Goal: Task Accomplishment & Management: Use online tool/utility

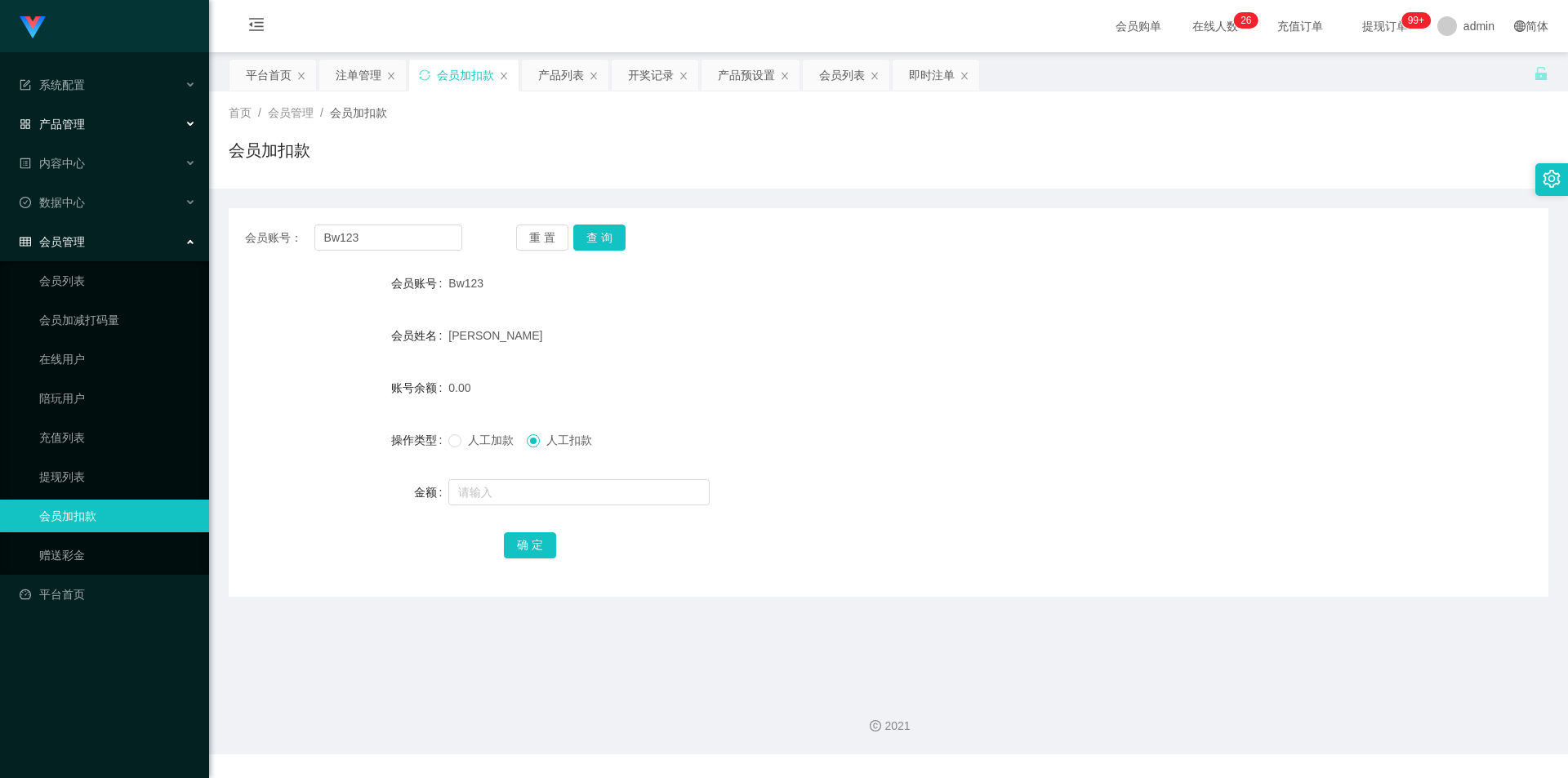
click at [77, 126] on span "产品管理" at bounding box center [52, 124] width 65 height 13
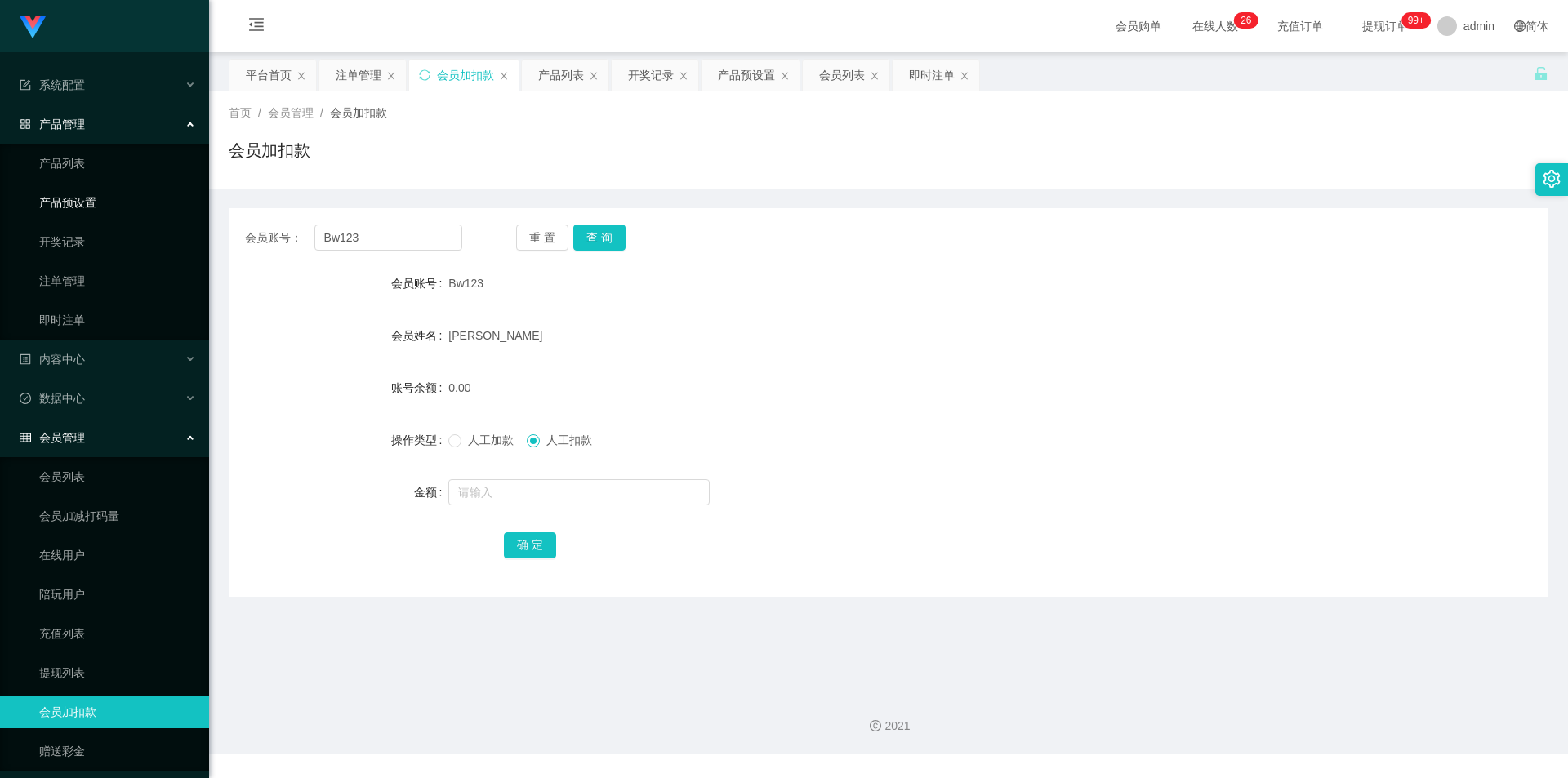
click at [77, 199] on link "产品预设置" at bounding box center [118, 203] width 157 height 33
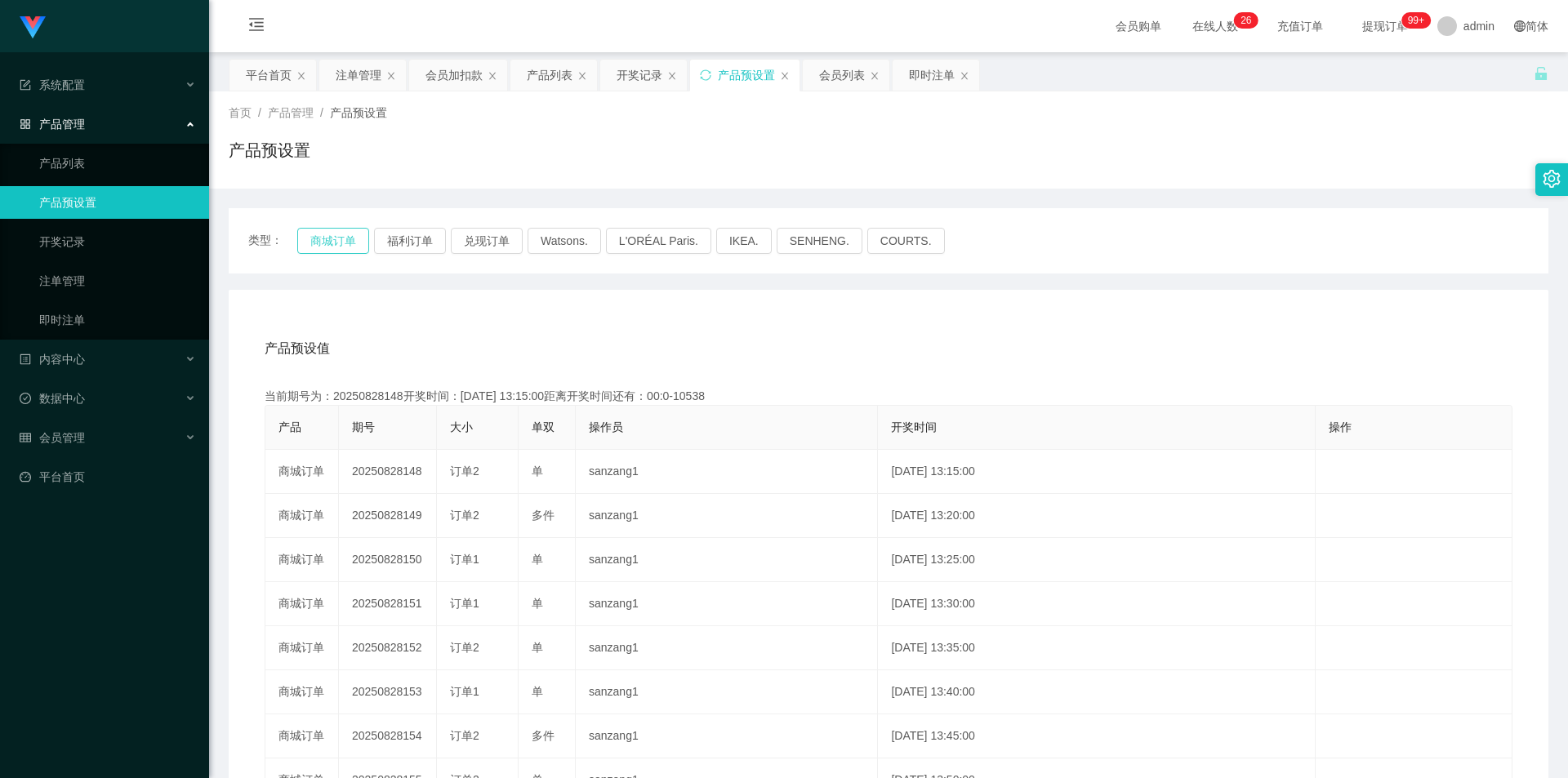
click at [332, 242] on button "商城订单" at bounding box center [333, 241] width 72 height 26
click at [332, 241] on button "商城订单" at bounding box center [333, 241] width 72 height 26
click at [61, 282] on link "注单管理" at bounding box center [118, 281] width 157 height 33
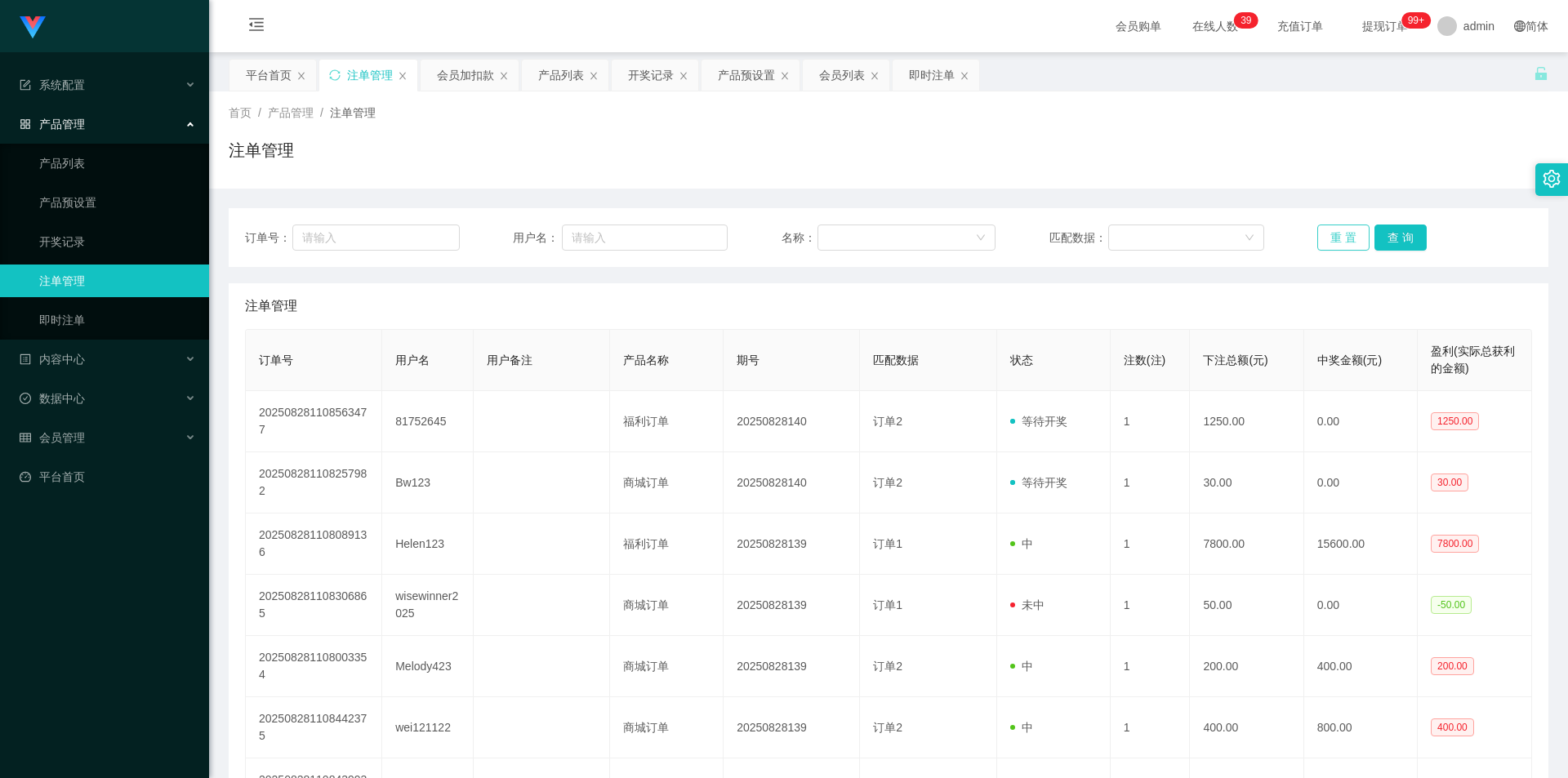
click at [1339, 239] on button "重 置" at bounding box center [1343, 237] width 52 height 26
click at [96, 207] on link "产品预设置" at bounding box center [118, 203] width 157 height 33
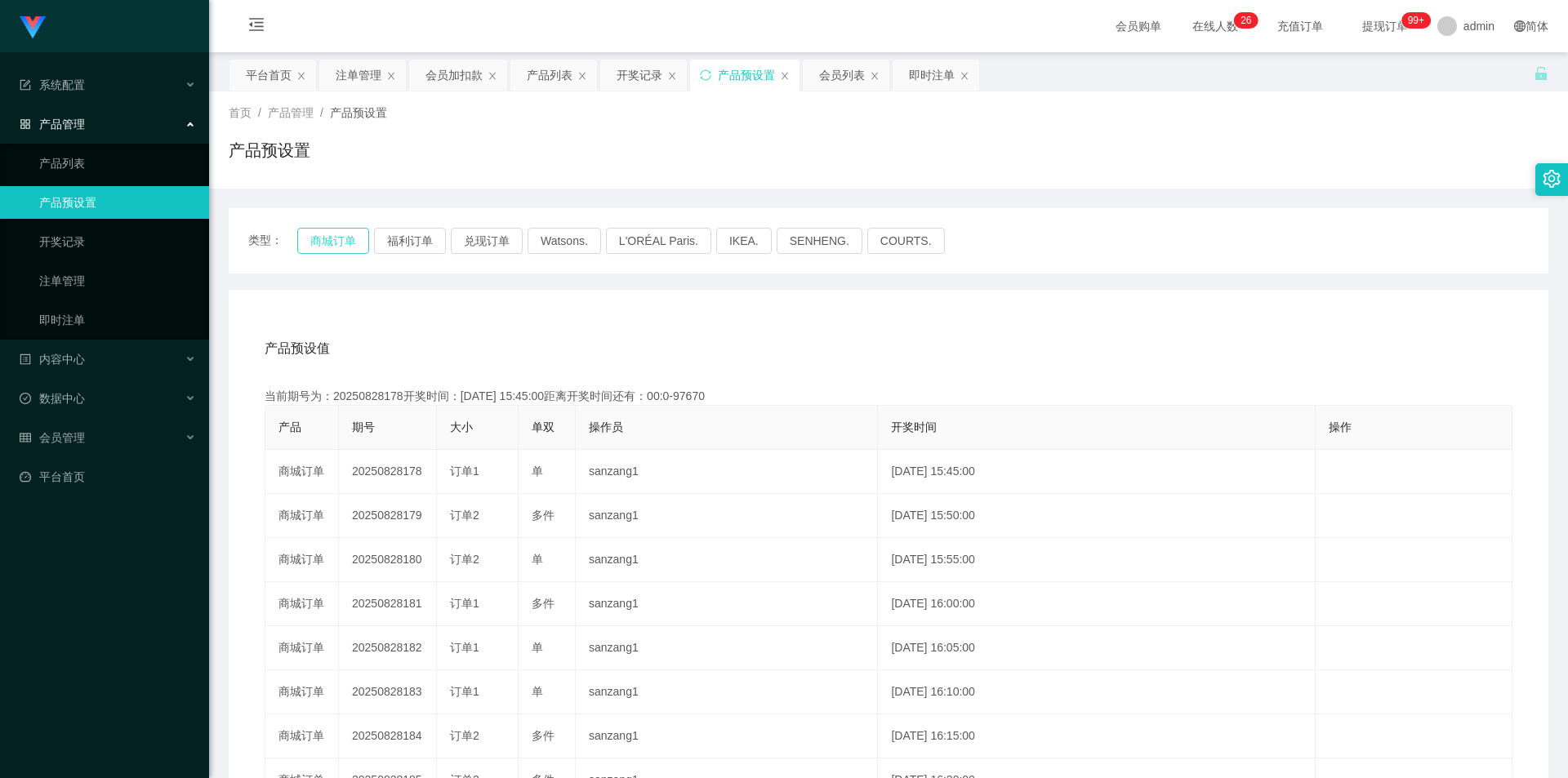
click at [322, 238] on button "商城订单" at bounding box center [333, 241] width 72 height 26
click at [89, 314] on link "即时注单" at bounding box center [118, 320] width 157 height 33
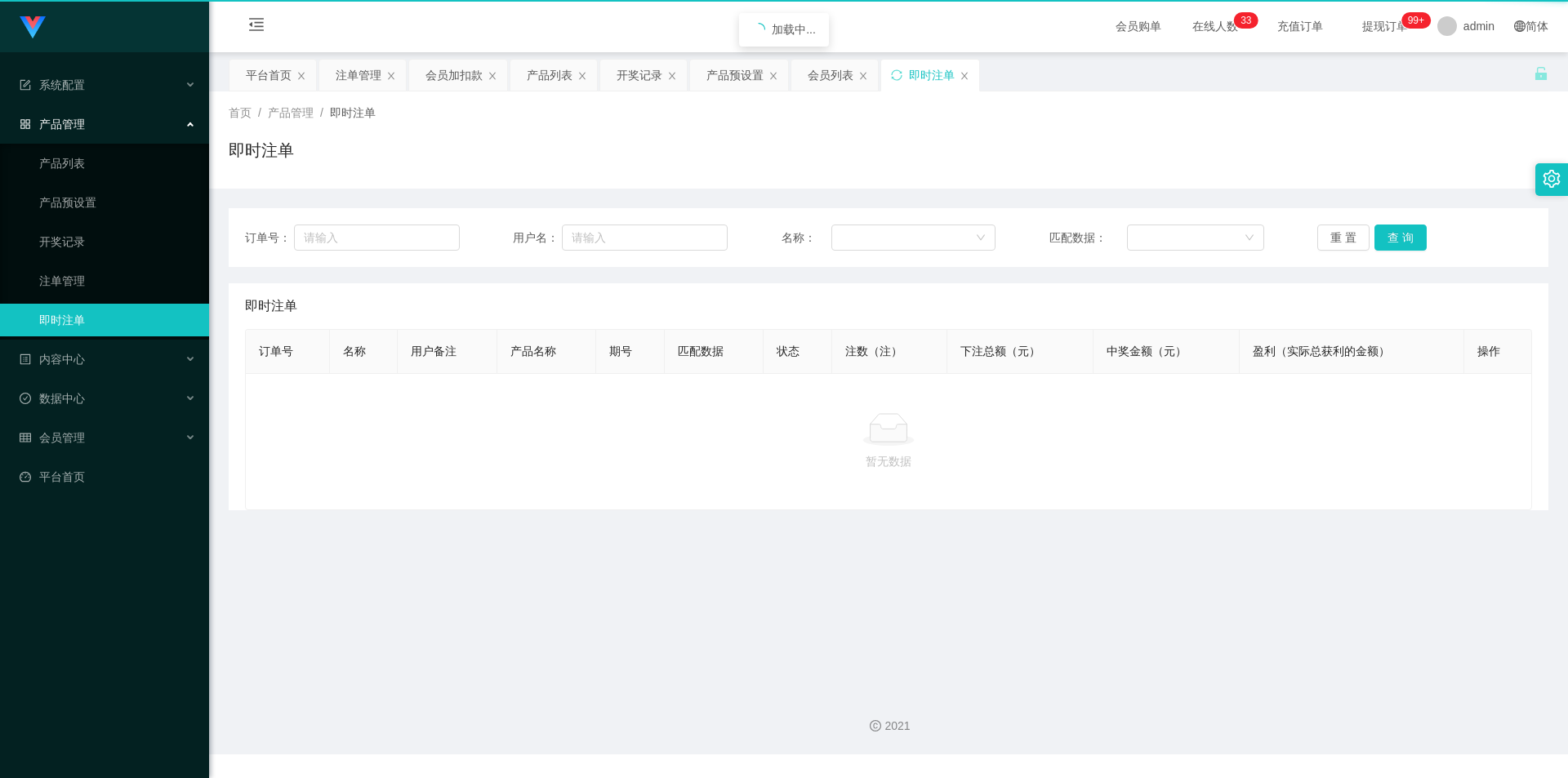
click at [89, 314] on link "即时注单" at bounding box center [118, 320] width 157 height 33
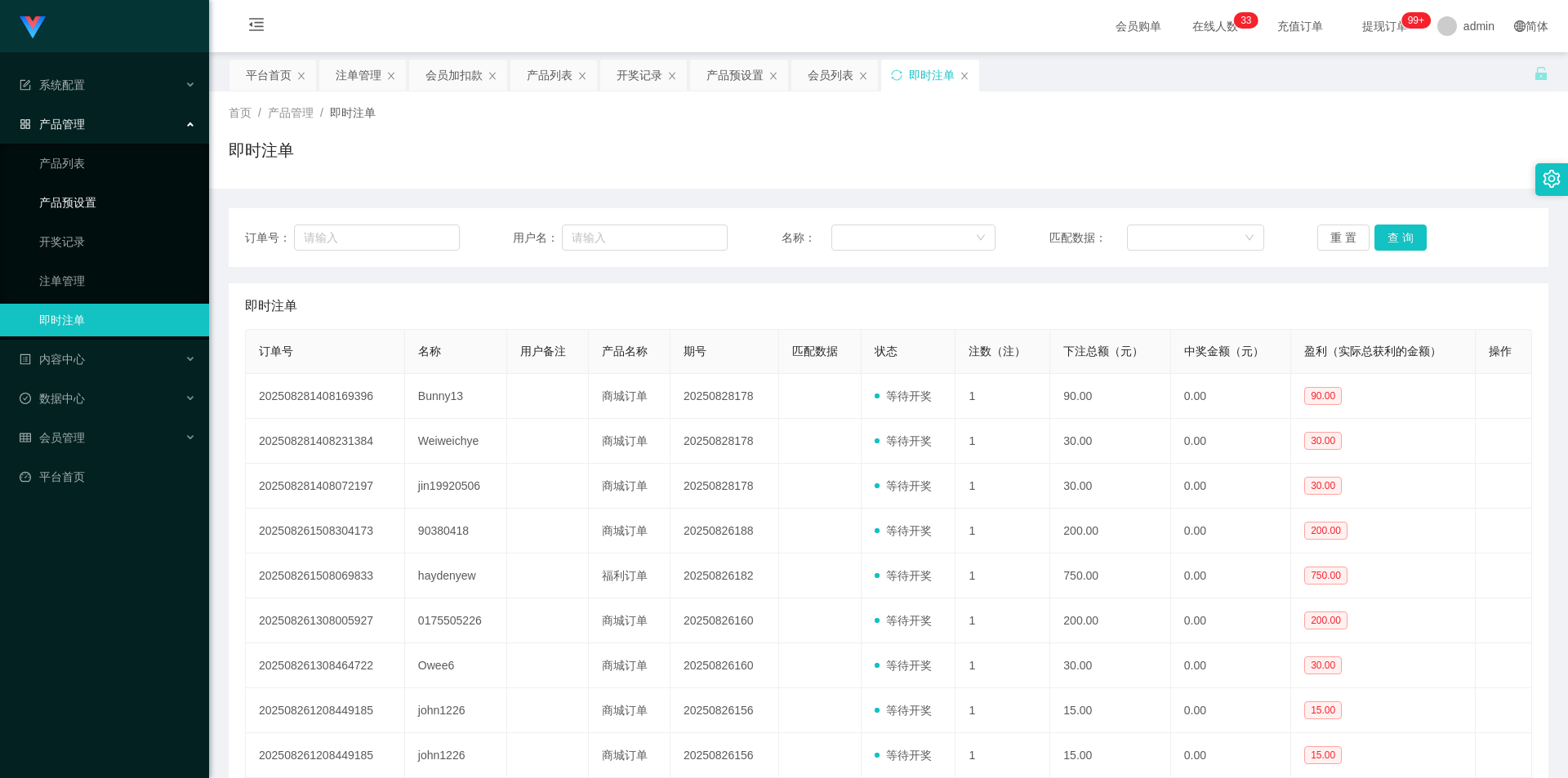
click at [77, 204] on link "产品预设置" at bounding box center [118, 203] width 157 height 33
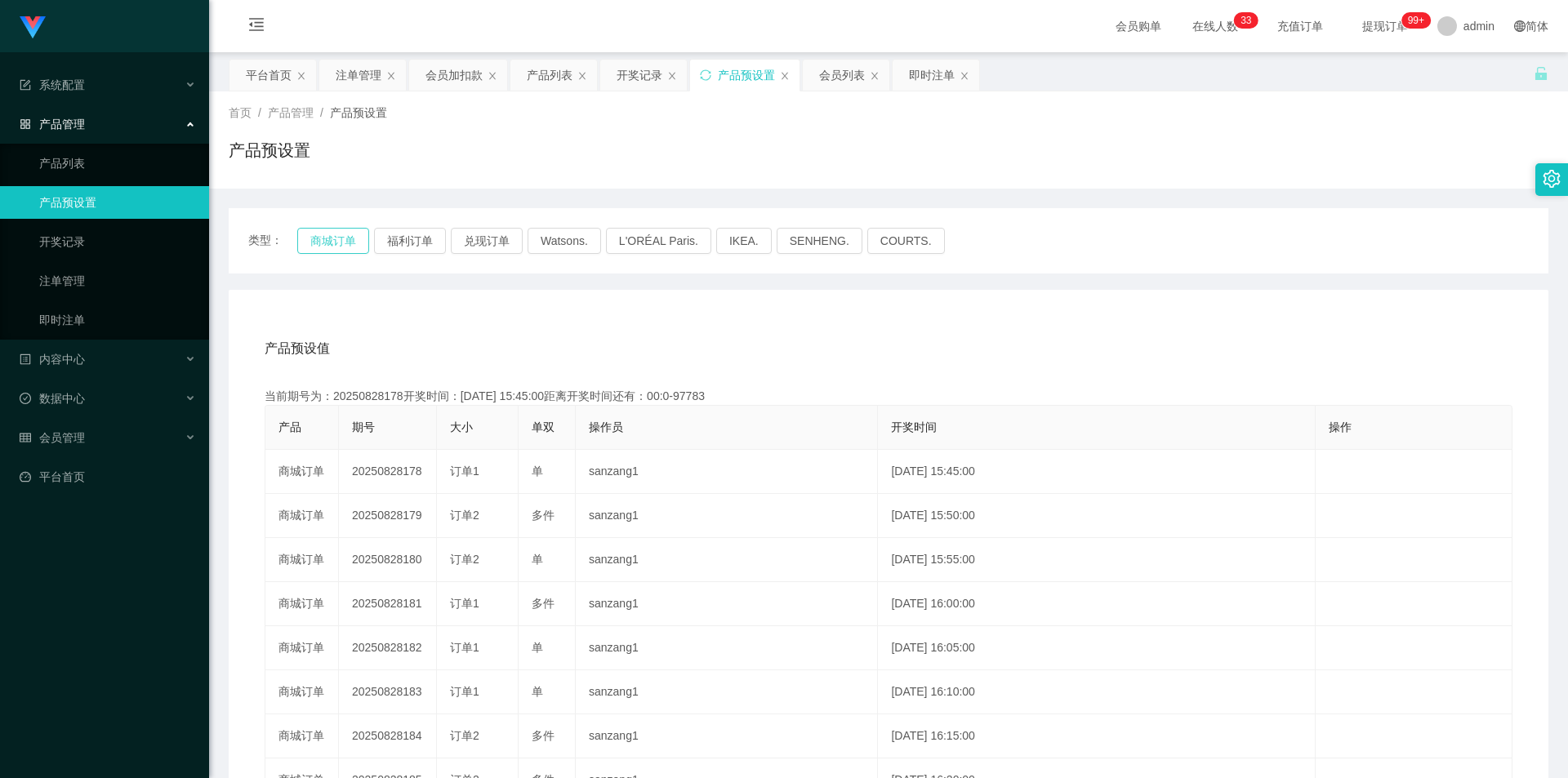
click at [326, 241] on button "商城订单" at bounding box center [333, 241] width 72 height 26
click at [326, 240] on button "商城订单" at bounding box center [333, 241] width 72 height 26
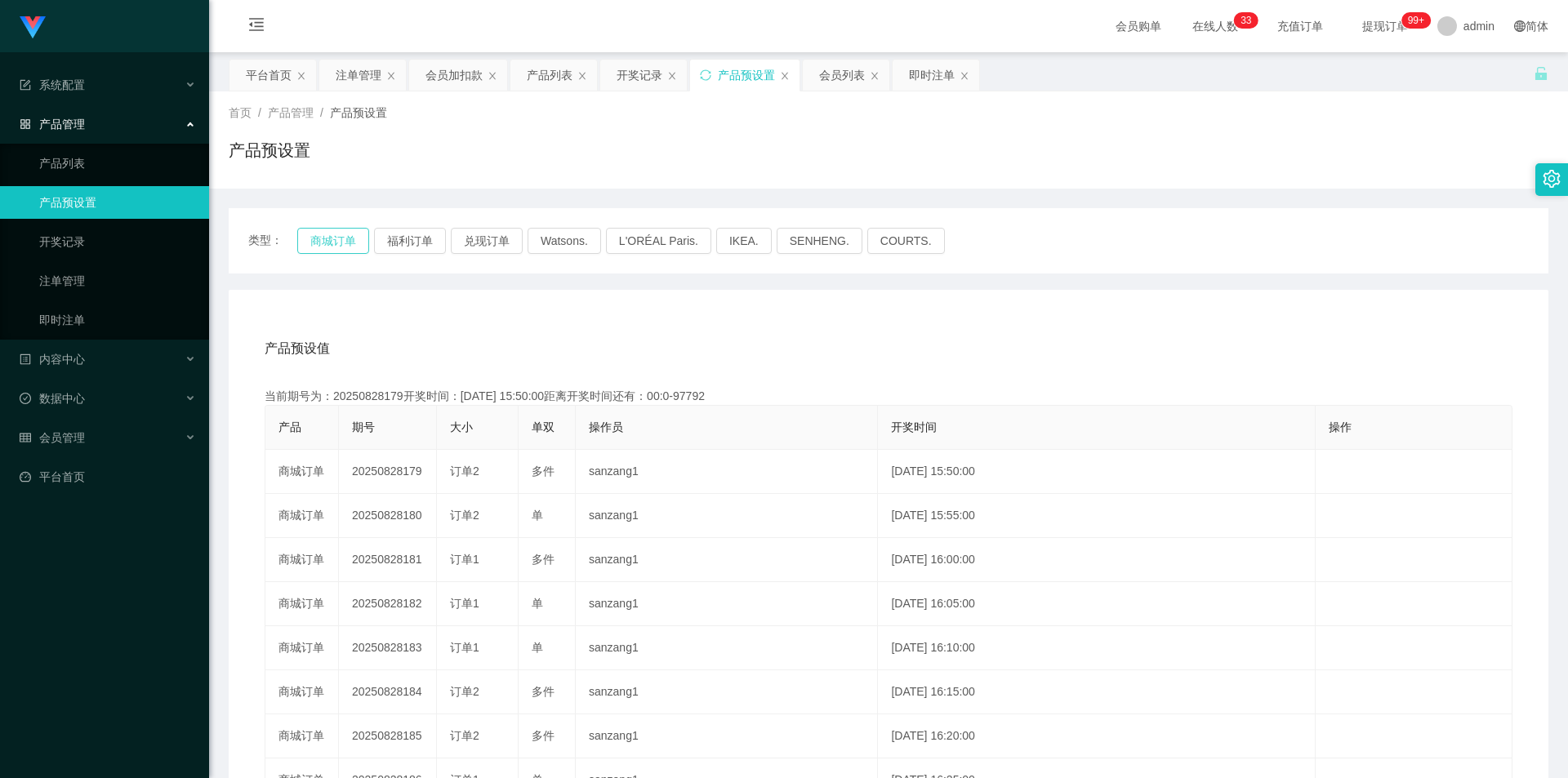
click at [330, 239] on button "商城订单" at bounding box center [333, 241] width 72 height 26
click at [330, 238] on button "商城订单" at bounding box center [333, 241] width 72 height 26
click at [330, 236] on button "商城订单" at bounding box center [333, 241] width 72 height 26
click at [108, 280] on link "注单管理" at bounding box center [118, 281] width 157 height 33
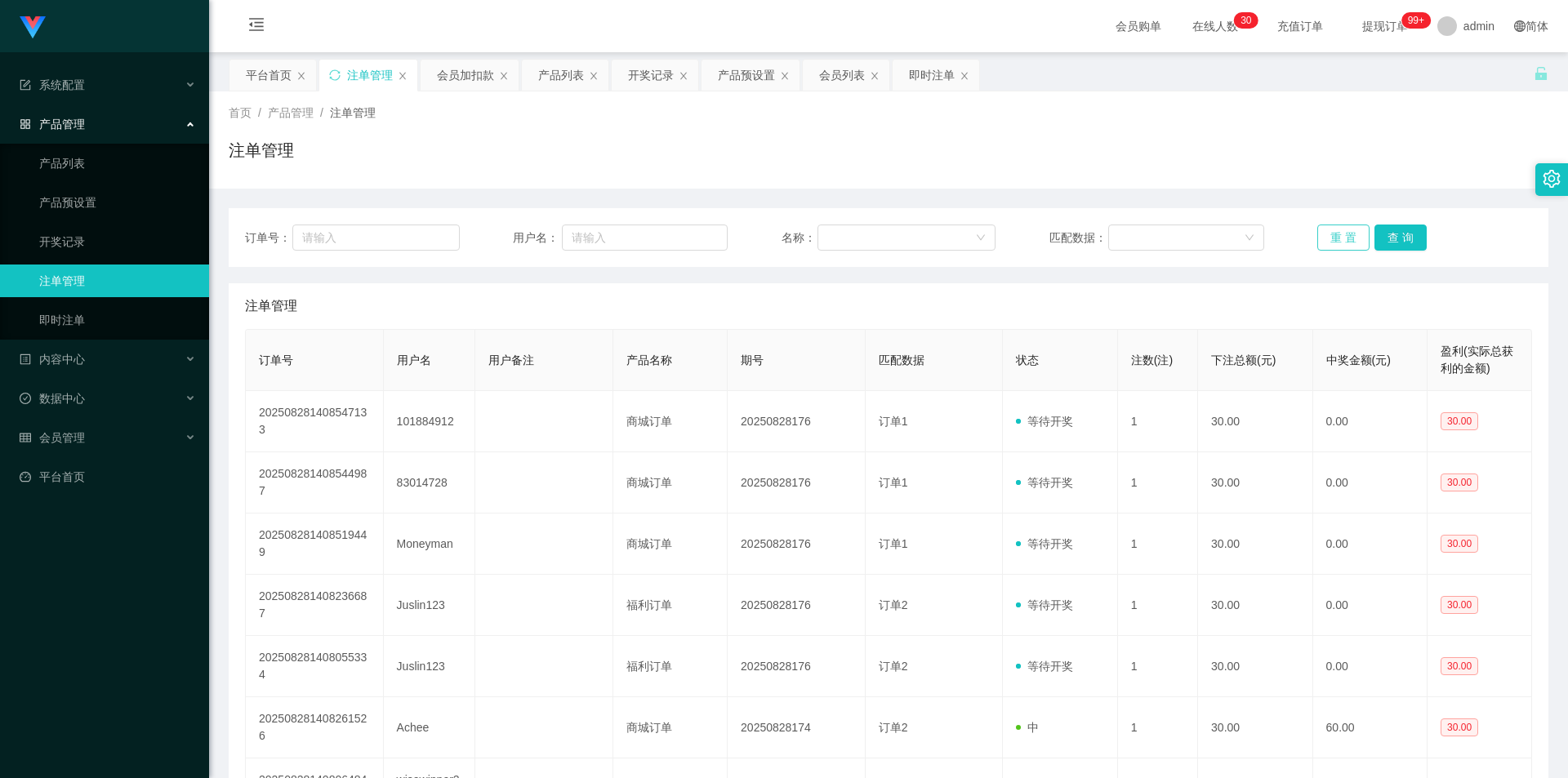
click at [1354, 227] on button "重 置" at bounding box center [1343, 237] width 52 height 26
click at [1354, 227] on button "重 置" at bounding box center [1343, 237] width 52 height 26
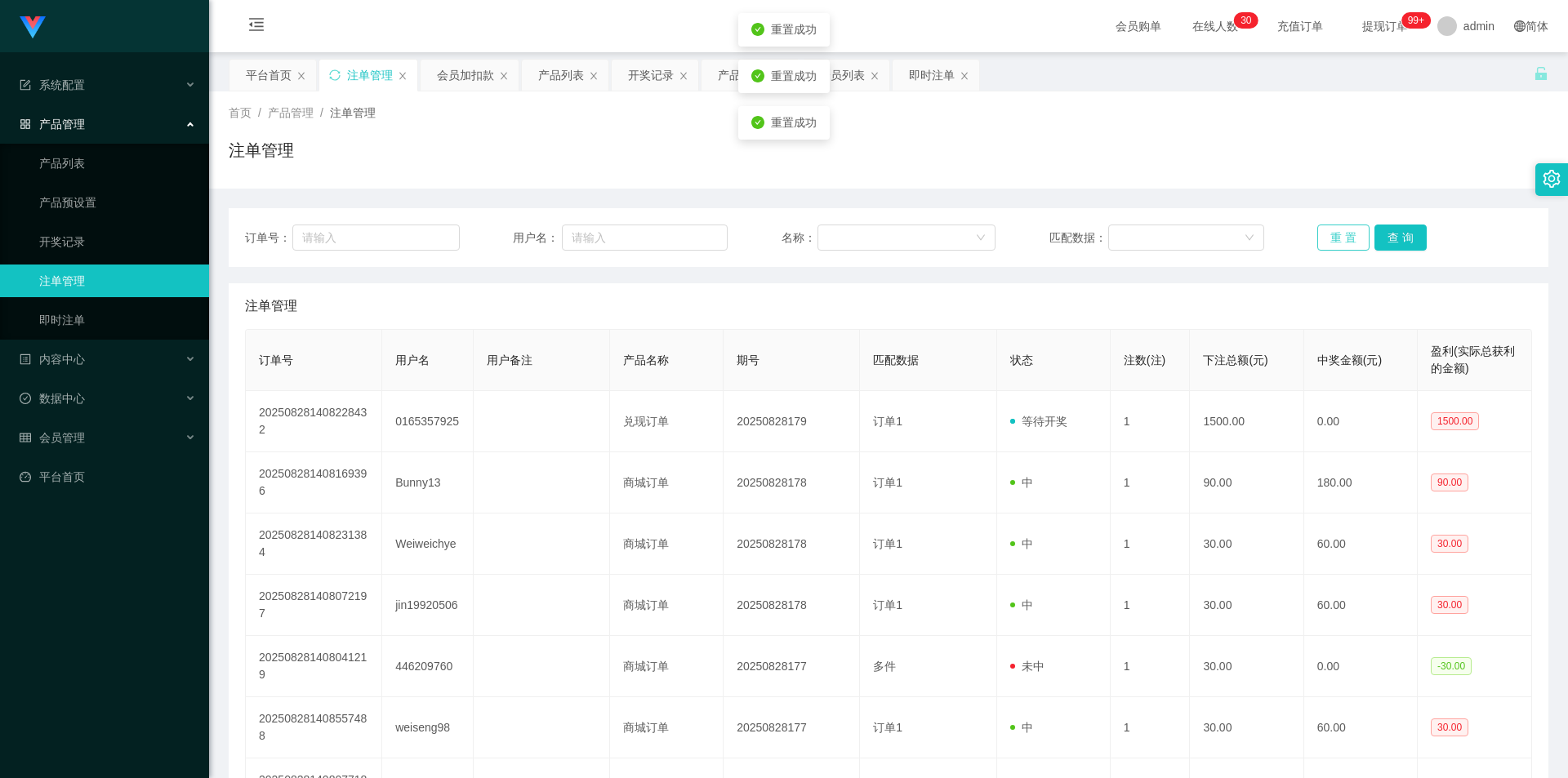
click at [1354, 227] on button "重 置" at bounding box center [1343, 237] width 52 height 26
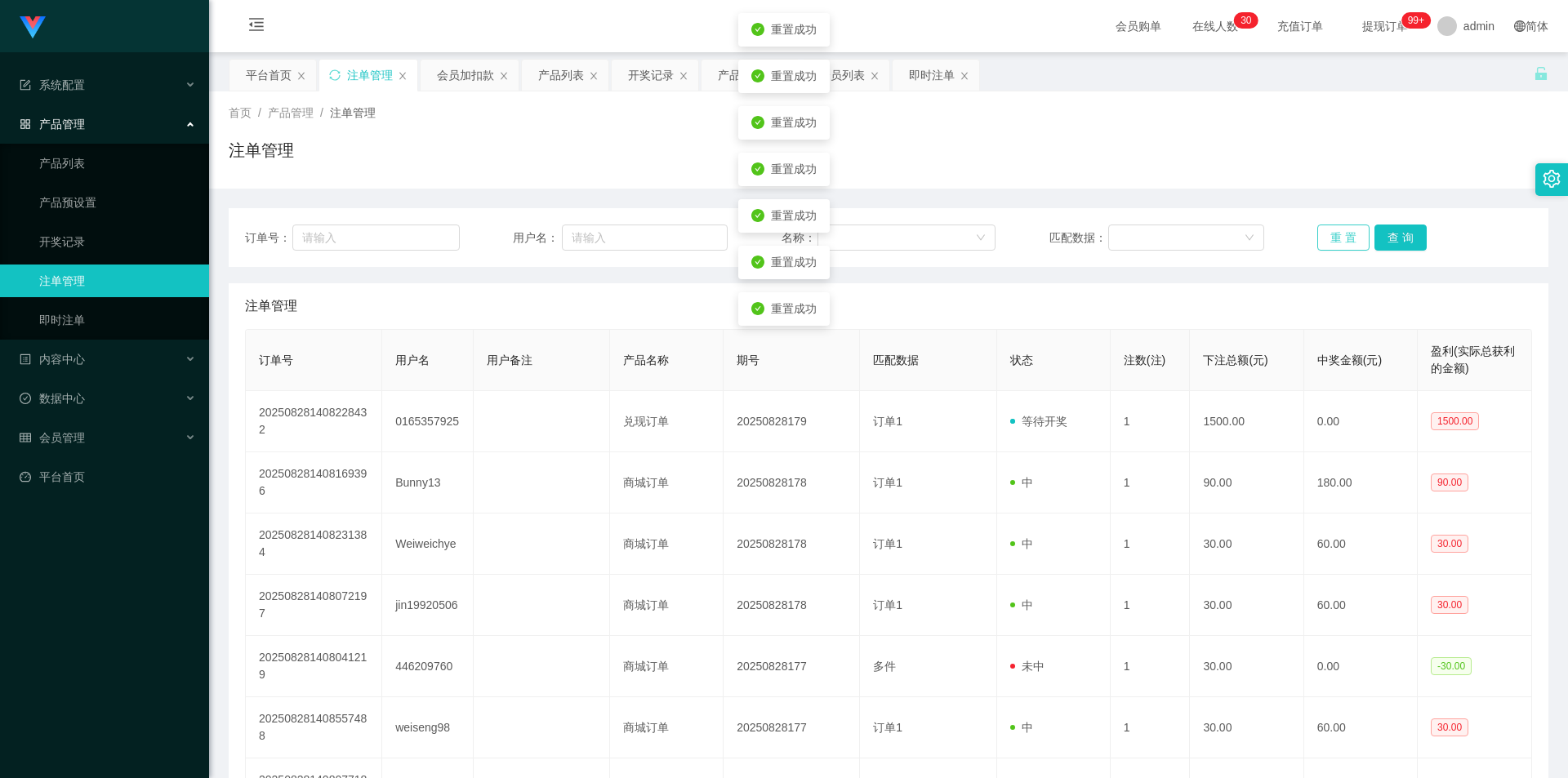
click at [1354, 227] on button "重 置" at bounding box center [1343, 237] width 52 height 26
click at [1347, 227] on button "重 置" at bounding box center [1343, 237] width 52 height 26
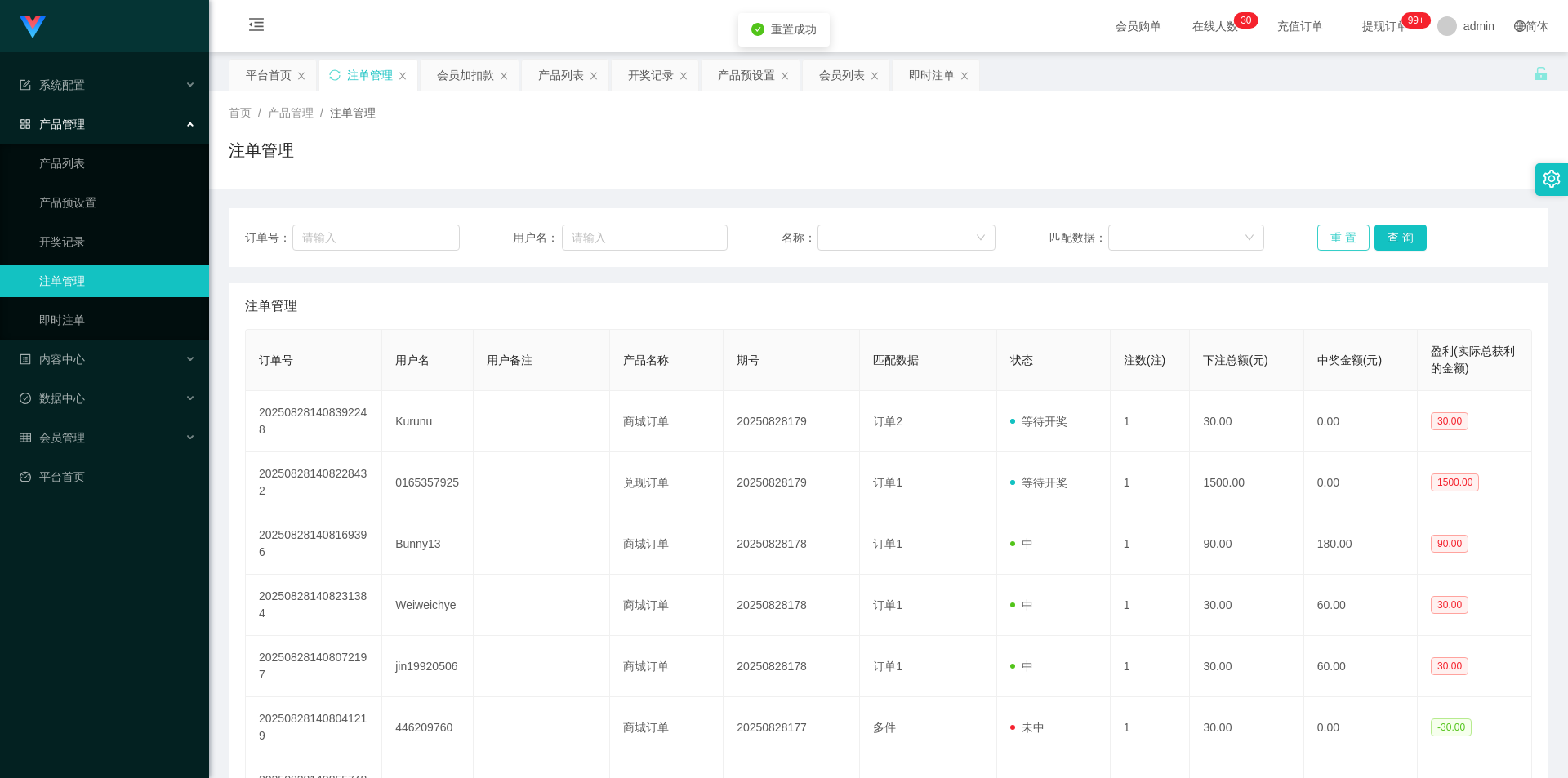
click at [1346, 227] on button "重 置" at bounding box center [1343, 237] width 52 height 26
click at [1341, 232] on button "重 置" at bounding box center [1343, 237] width 52 height 26
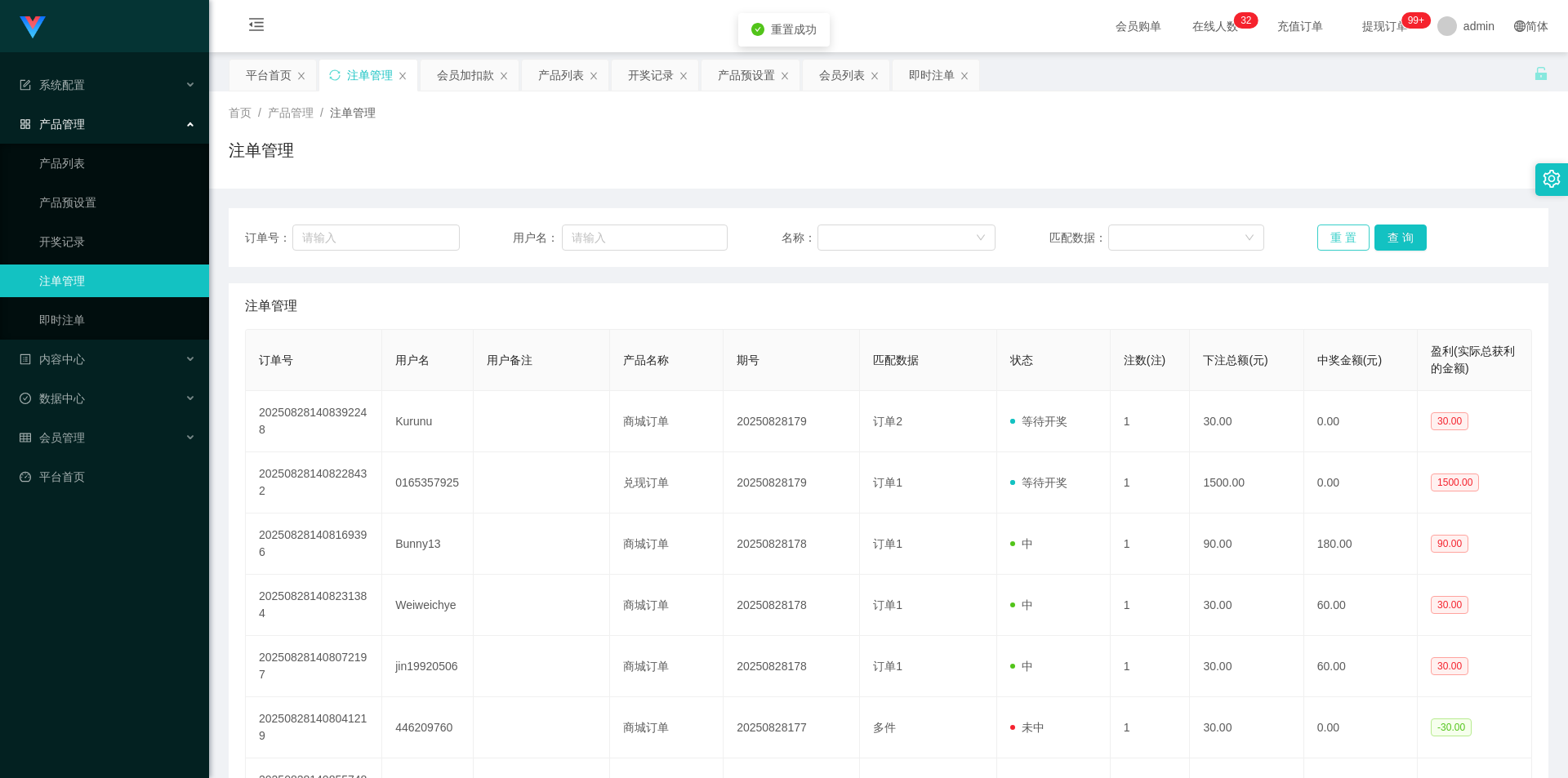
click at [1341, 232] on button "重 置" at bounding box center [1343, 237] width 52 height 26
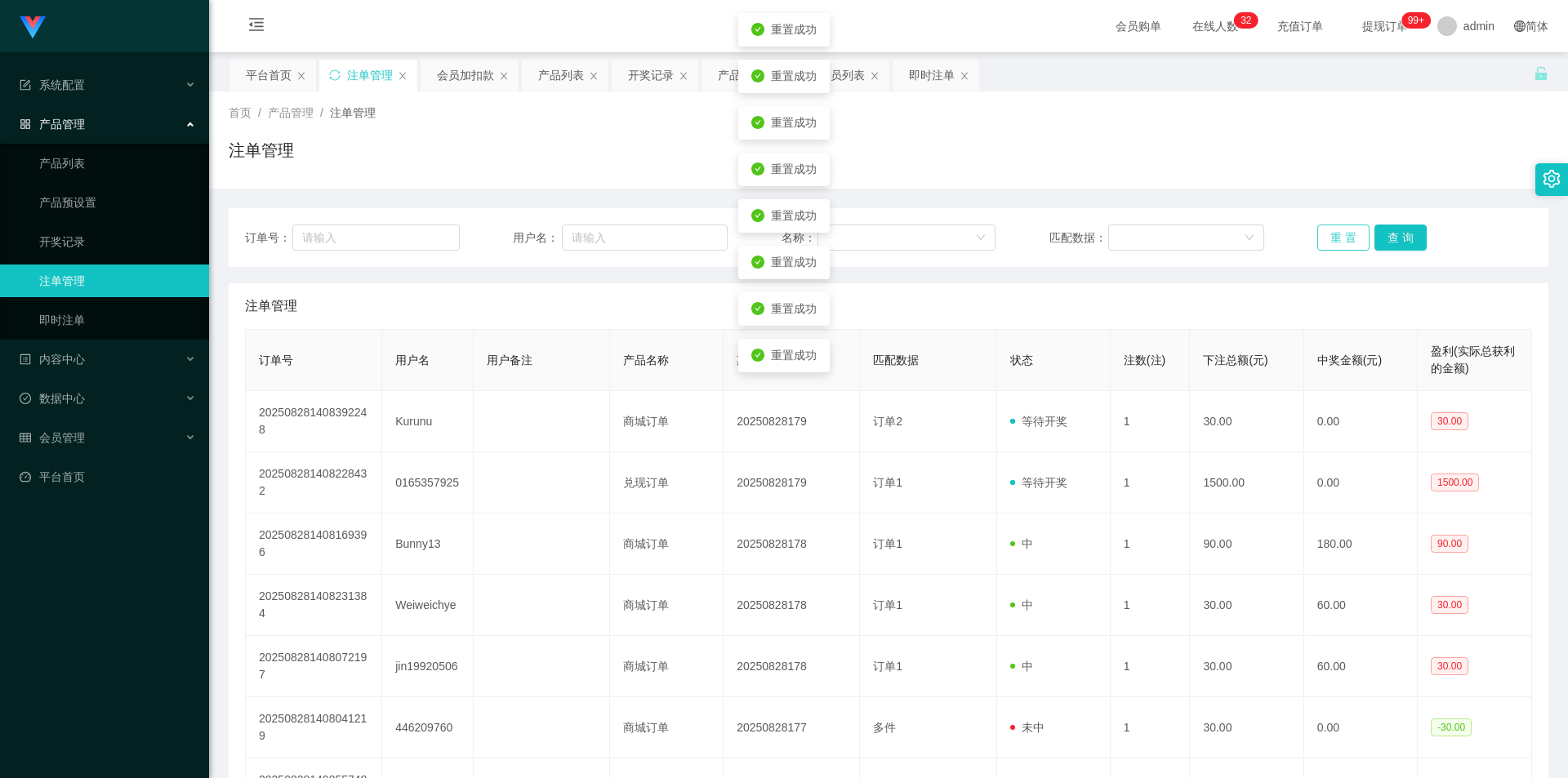
click at [1341, 232] on button "重 置" at bounding box center [1343, 237] width 52 height 26
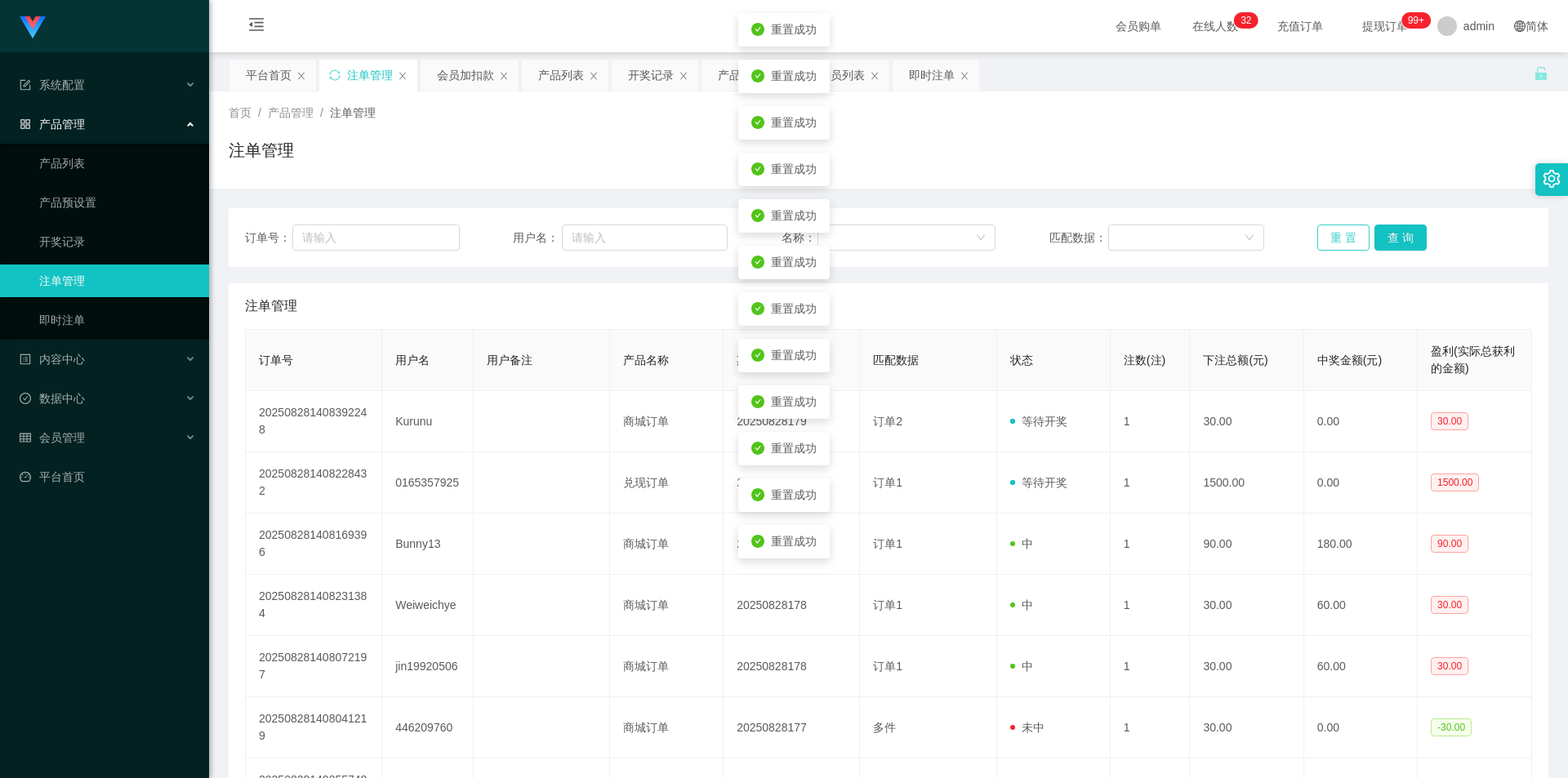
click at [1341, 232] on button "重 置" at bounding box center [1343, 237] width 52 height 26
click at [1340, 232] on button "重 置" at bounding box center [1343, 237] width 52 height 26
click at [1340, 230] on button "重 置" at bounding box center [1343, 237] width 52 height 26
click at [1338, 227] on button "重 置" at bounding box center [1343, 237] width 52 height 26
click at [1336, 223] on div "订单号： 用户名： 名称： 匹配数据： 重 置 查 询" at bounding box center [888, 237] width 1320 height 59
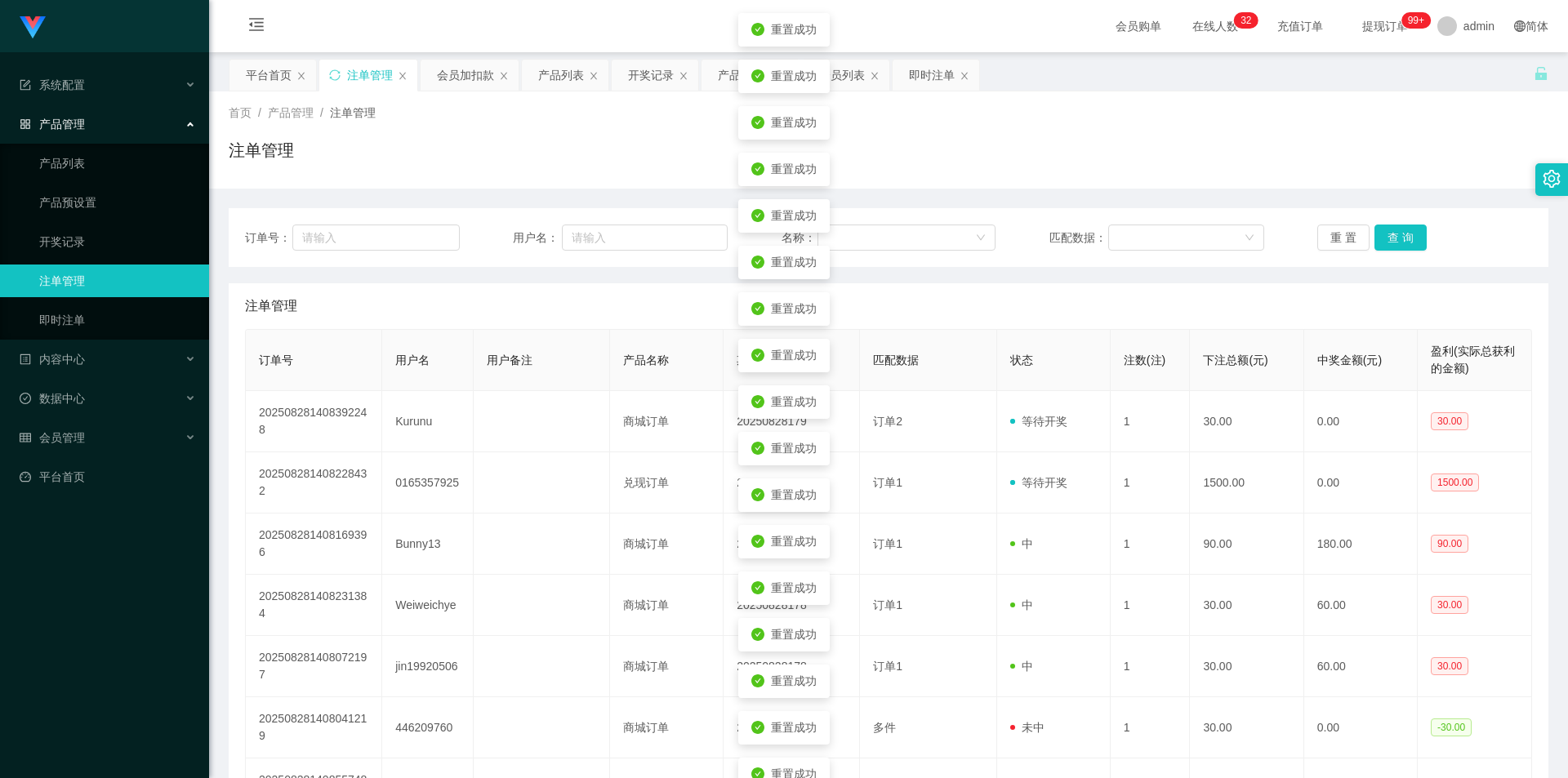
click at [1336, 222] on div "订单号： 用户名： 名称： 匹配数据： 重 置 查 询" at bounding box center [888, 237] width 1320 height 59
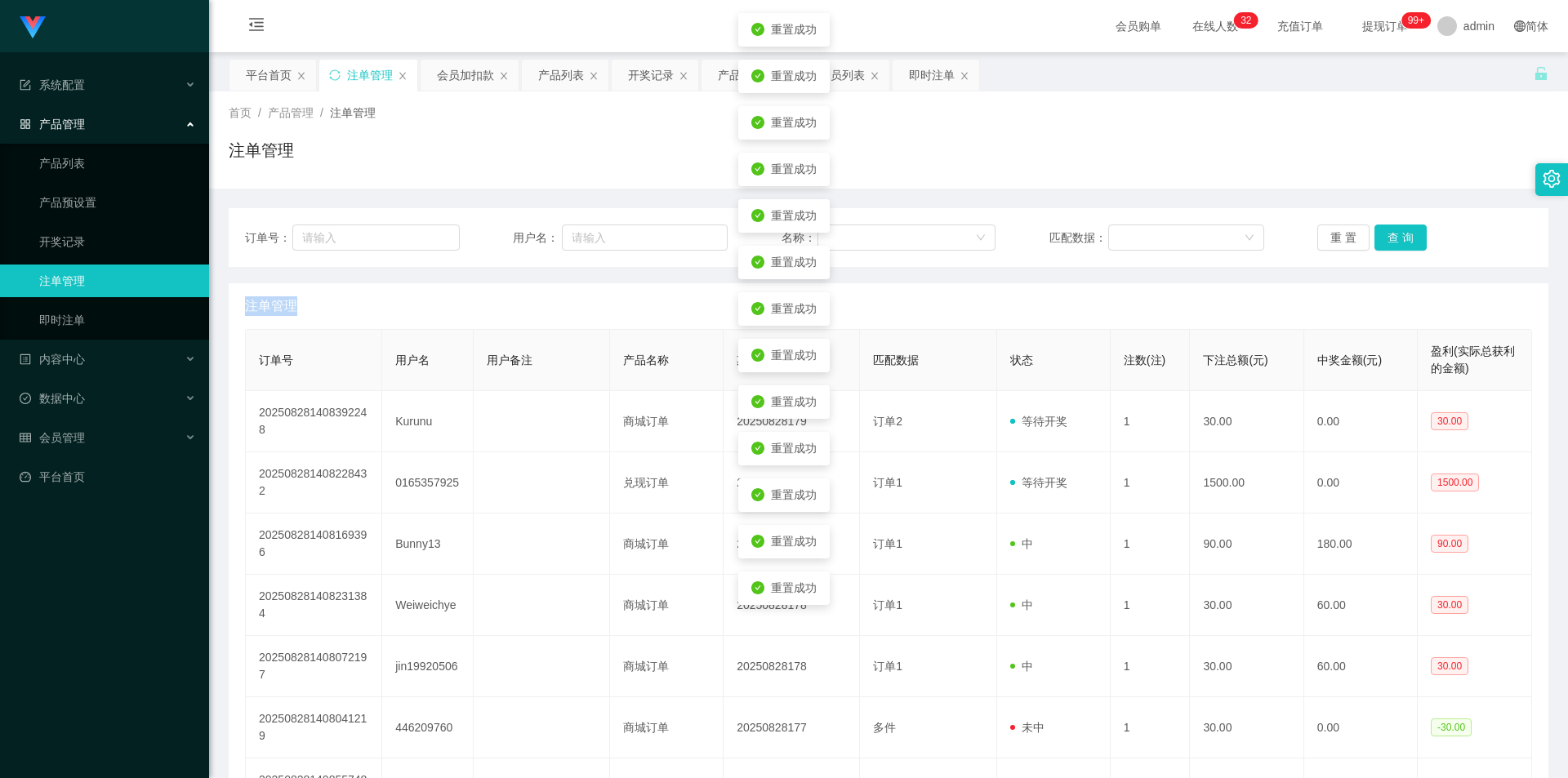
click at [1336, 222] on div "订单号： 用户名： 名称： 匹配数据： 重 置 查 询" at bounding box center [888, 237] width 1320 height 59
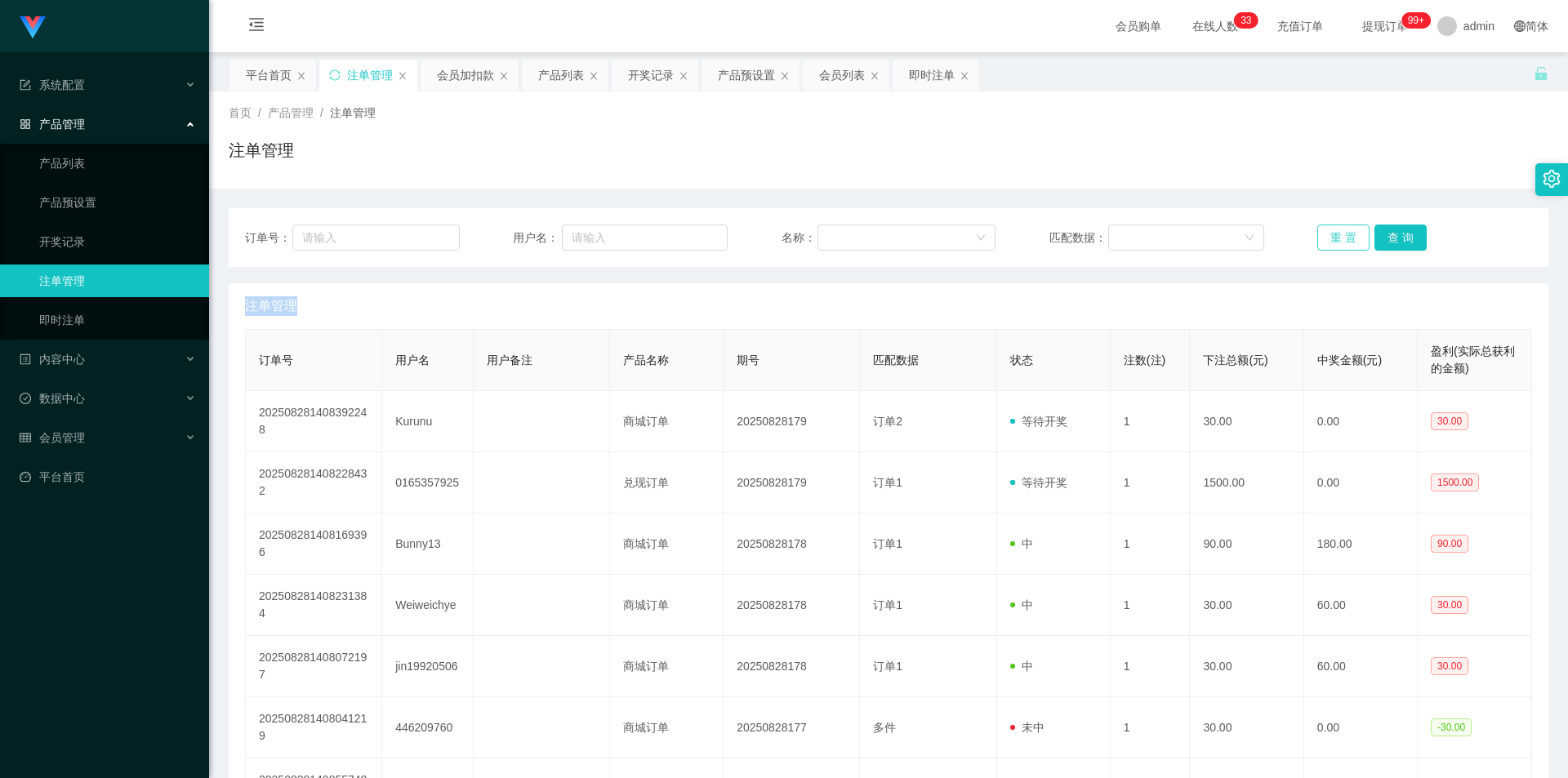
click at [1324, 231] on button "重 置" at bounding box center [1343, 237] width 52 height 26
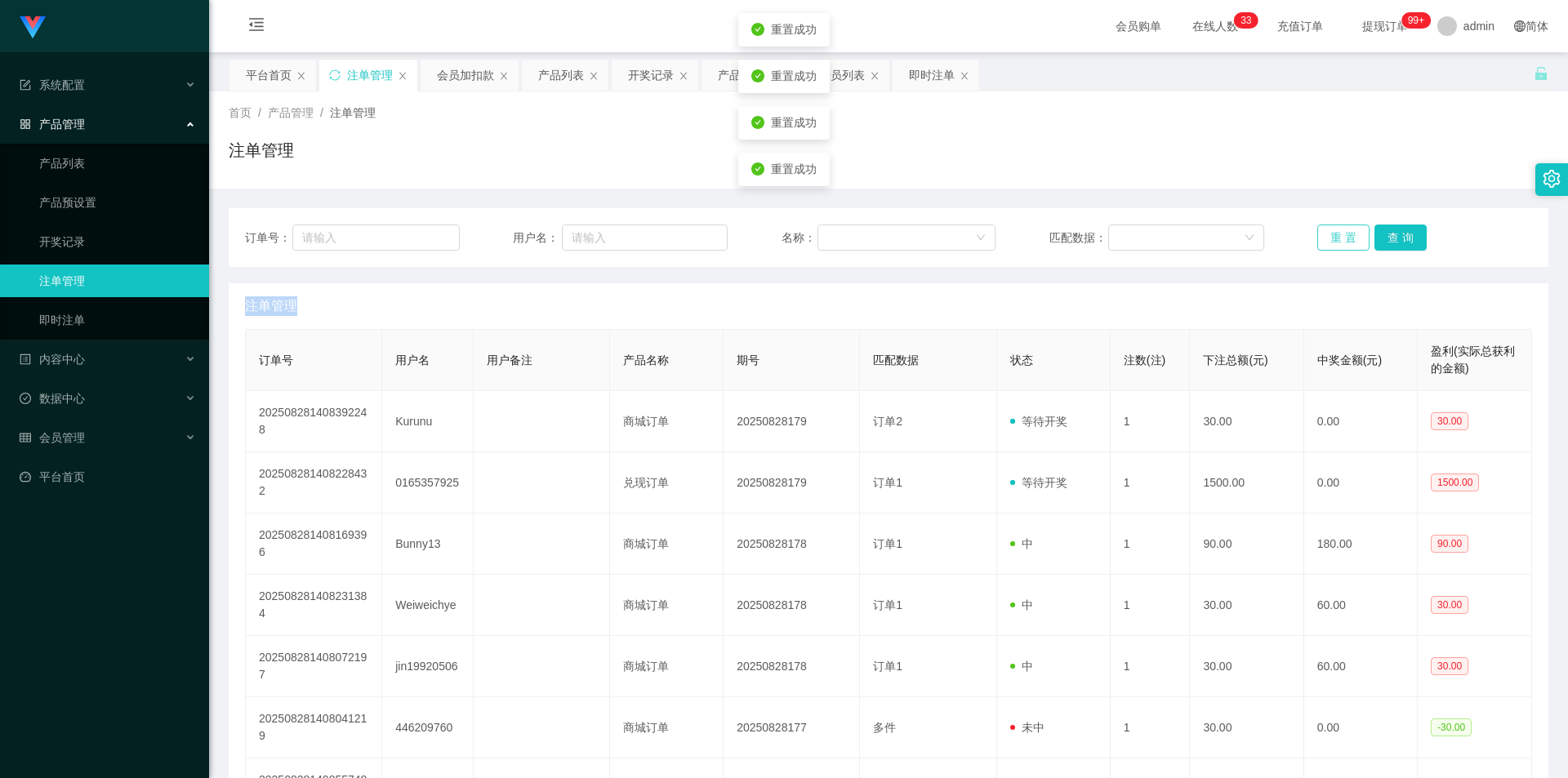
click at [1324, 231] on button "重 置" at bounding box center [1343, 237] width 52 height 26
